Goal: Information Seeking & Learning: Learn about a topic

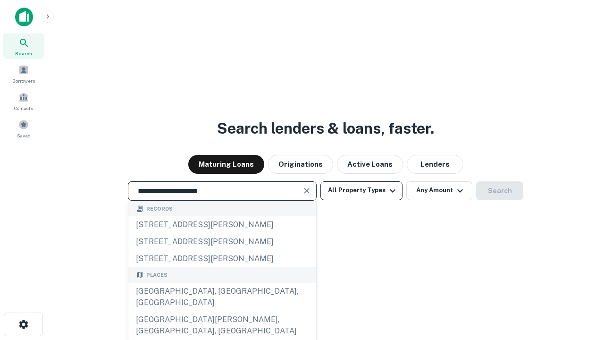
type input "**********"
click at [362, 190] on button "All Property Types" at bounding box center [361, 190] width 82 height 19
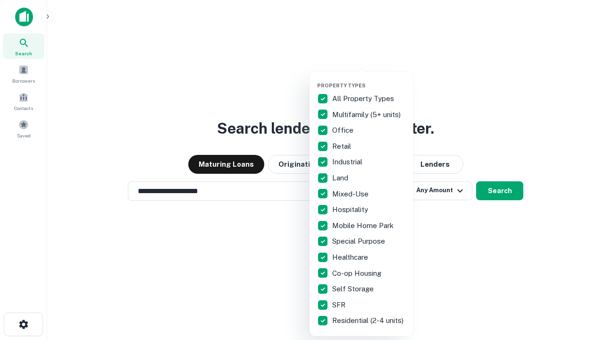
click at [369, 79] on button "button" at bounding box center [369, 79] width 104 height 0
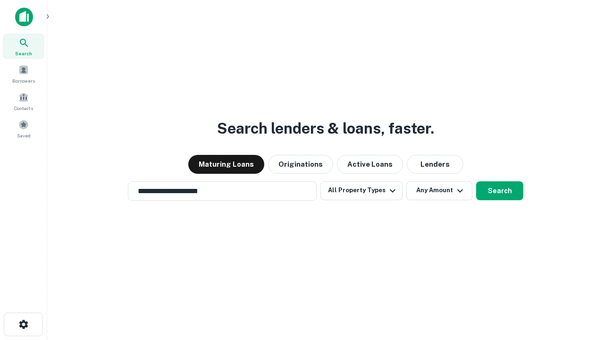
scroll to position [15, 0]
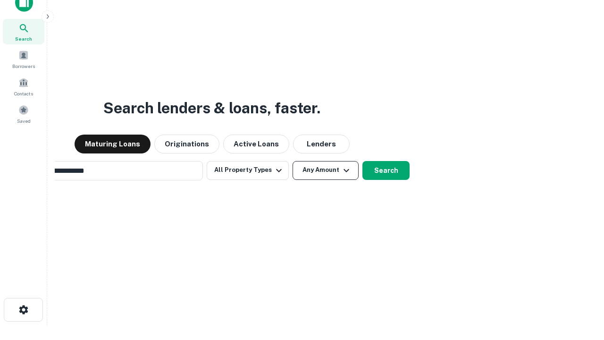
click at [293, 161] on button "Any Amount" at bounding box center [326, 170] width 66 height 19
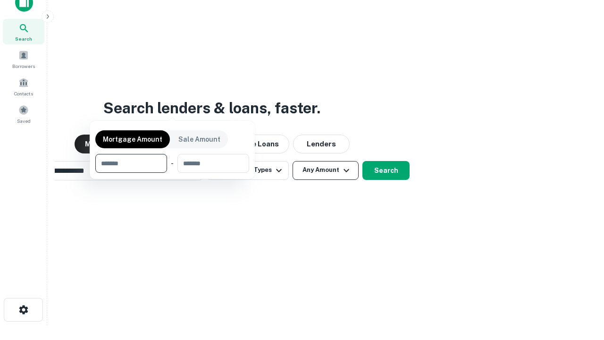
scroll to position [15, 0]
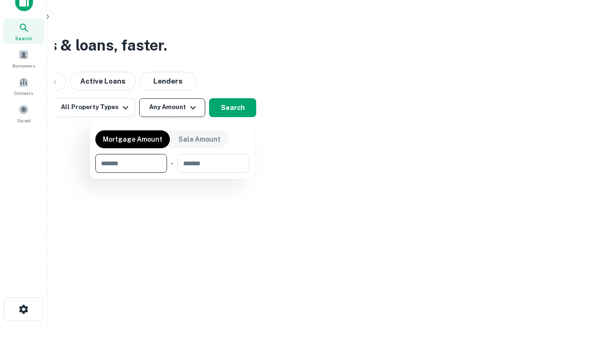
type input "*******"
click at [172, 173] on button "button" at bounding box center [172, 173] width 154 height 0
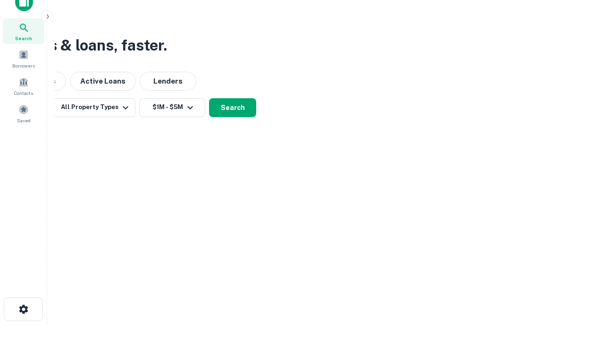
scroll to position [15, 0]
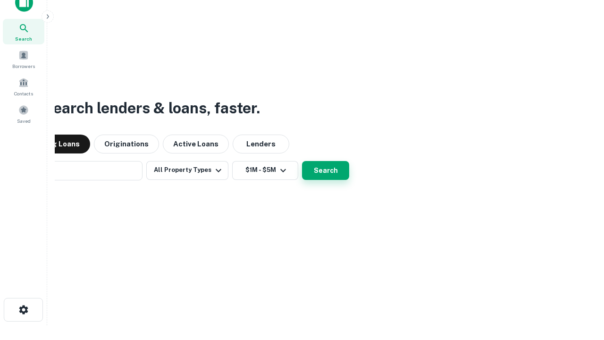
click at [302, 161] on button "Search" at bounding box center [325, 170] width 47 height 19
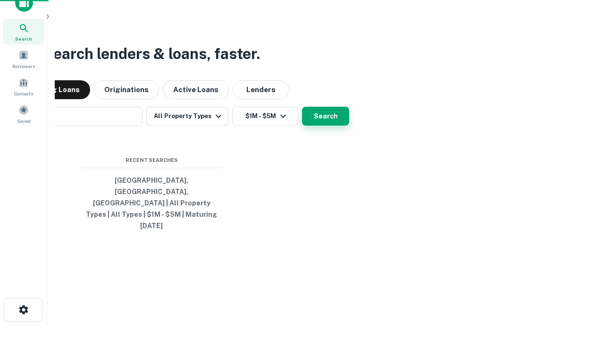
scroll to position [15, 0]
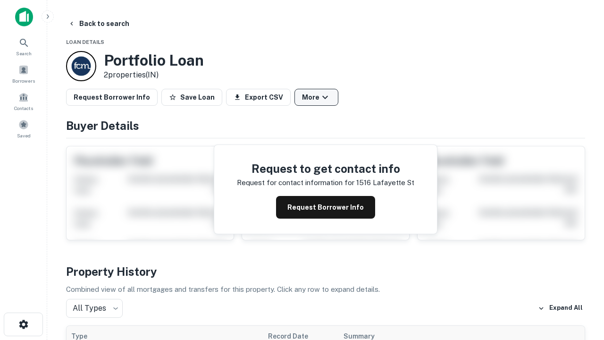
click at [316, 97] on button "More" at bounding box center [317, 97] width 44 height 17
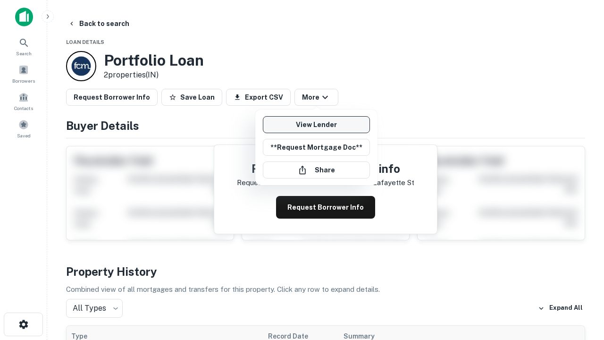
click at [316, 125] on link "View Lender" at bounding box center [316, 124] width 107 height 17
